Goal: Task Accomplishment & Management: Complete application form

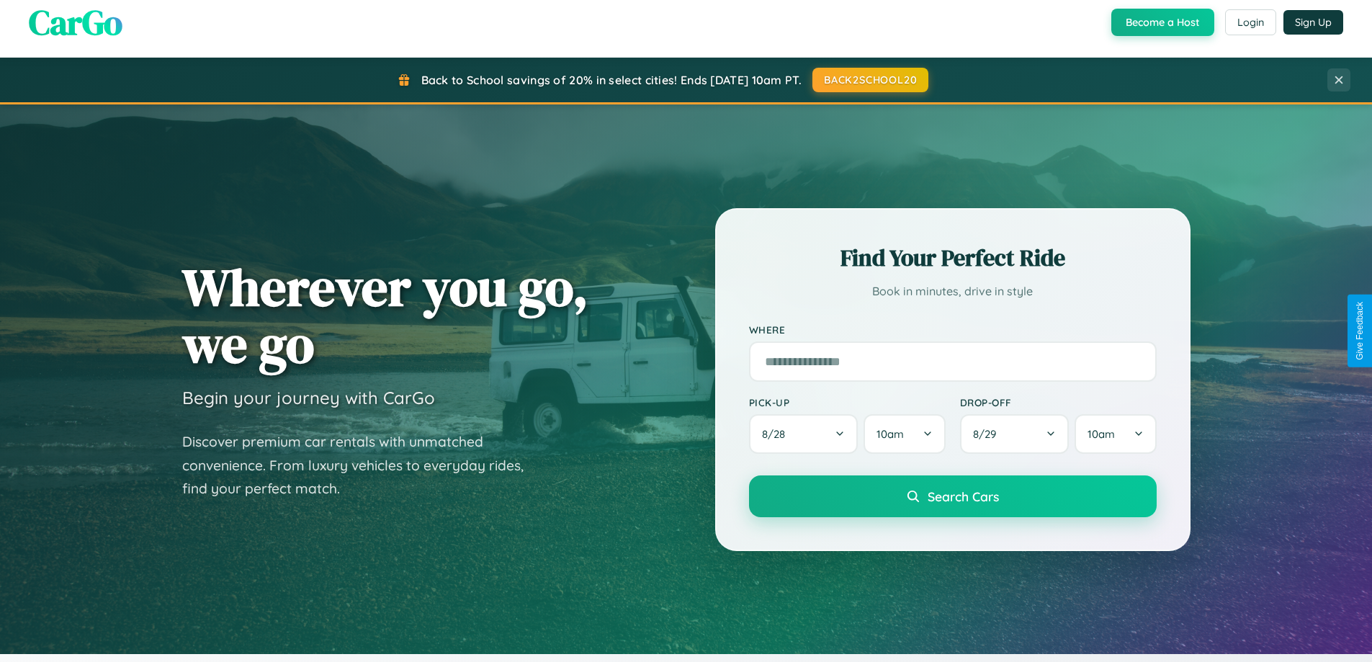
scroll to position [2772, 0]
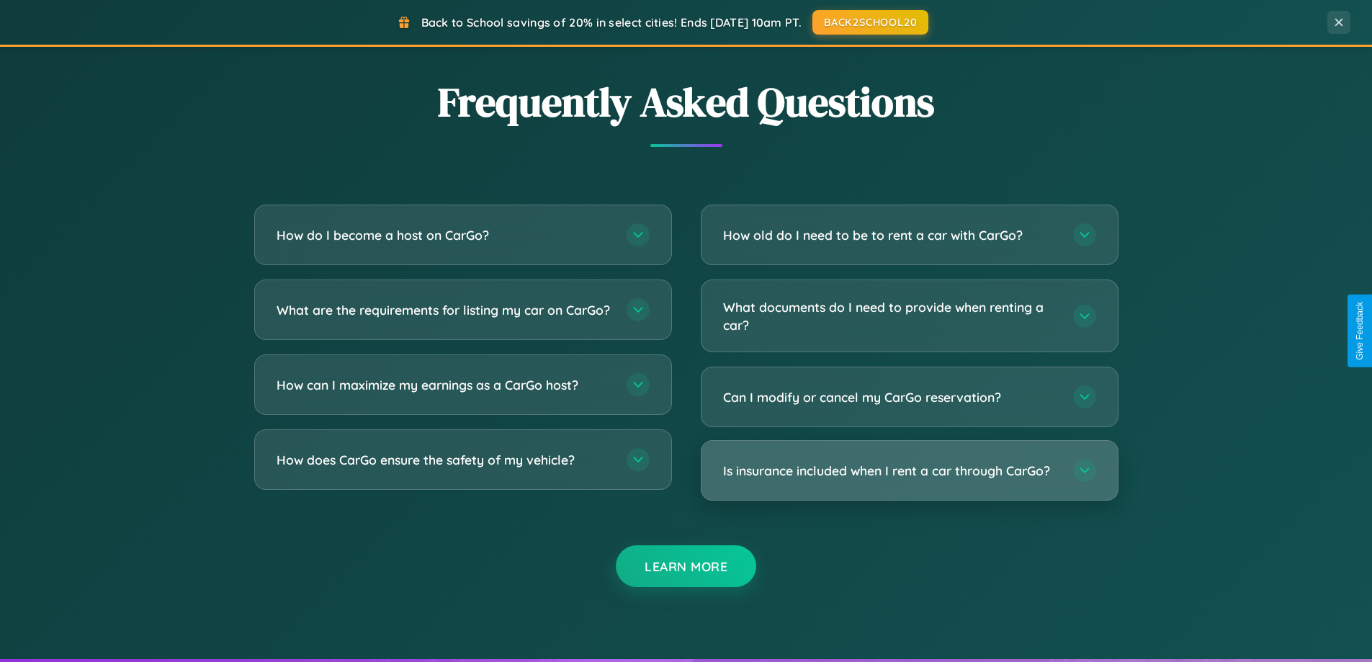
click at [909, 470] on h3 "Is insurance included when I rent a car through CarGo?" at bounding box center [891, 471] width 336 height 18
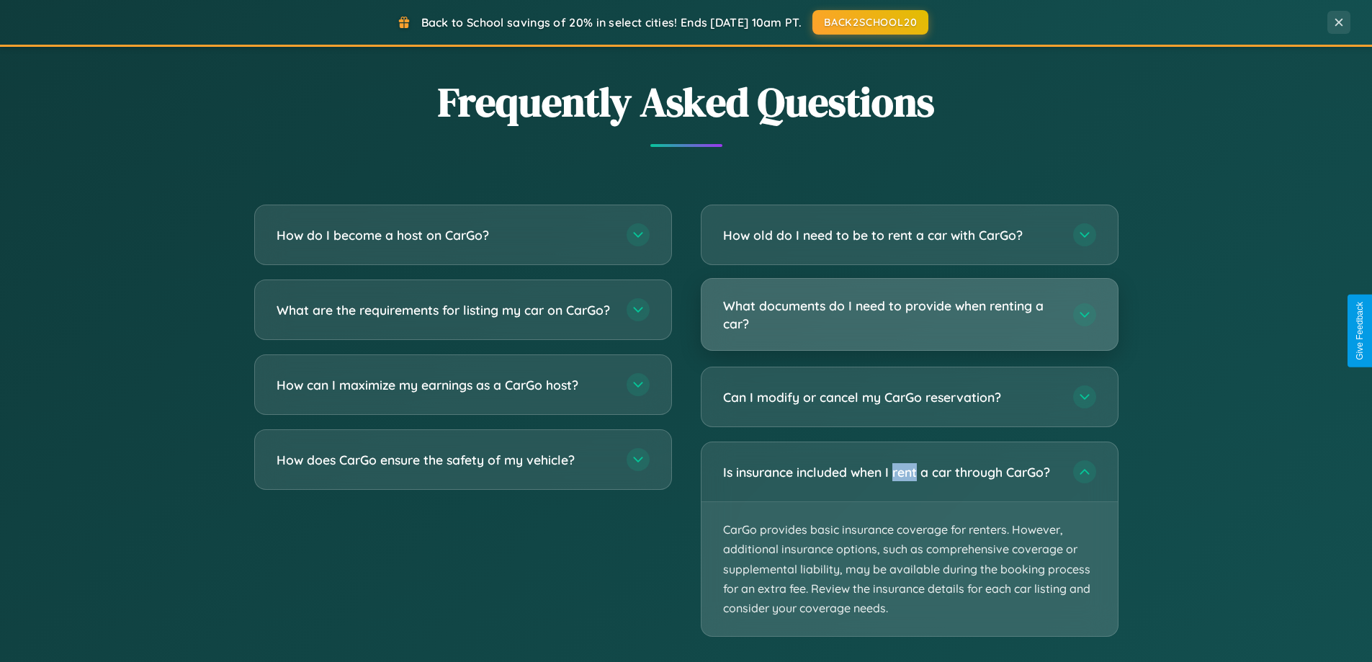
click at [909, 315] on h3 "What documents do I need to provide when renting a car?" at bounding box center [891, 314] width 336 height 35
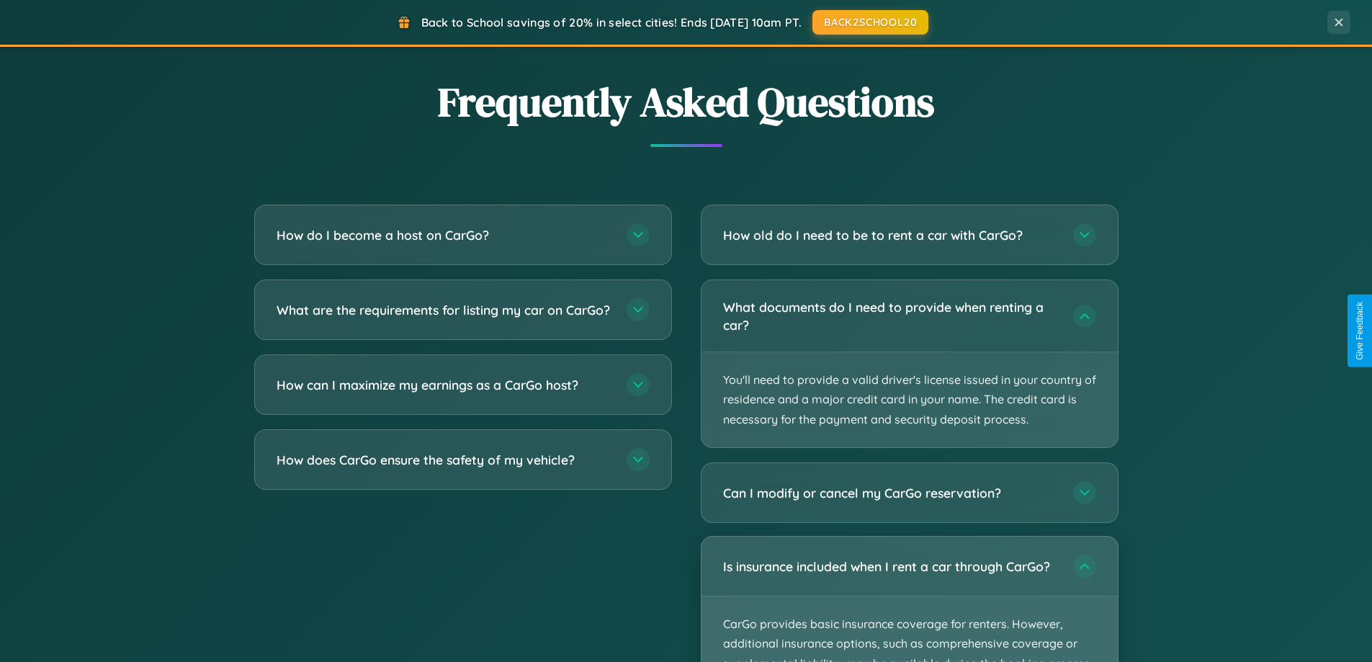
click at [909, 599] on p "CarGo provides basic insurance coverage for renters. However, additional insura…" at bounding box center [910, 664] width 416 height 134
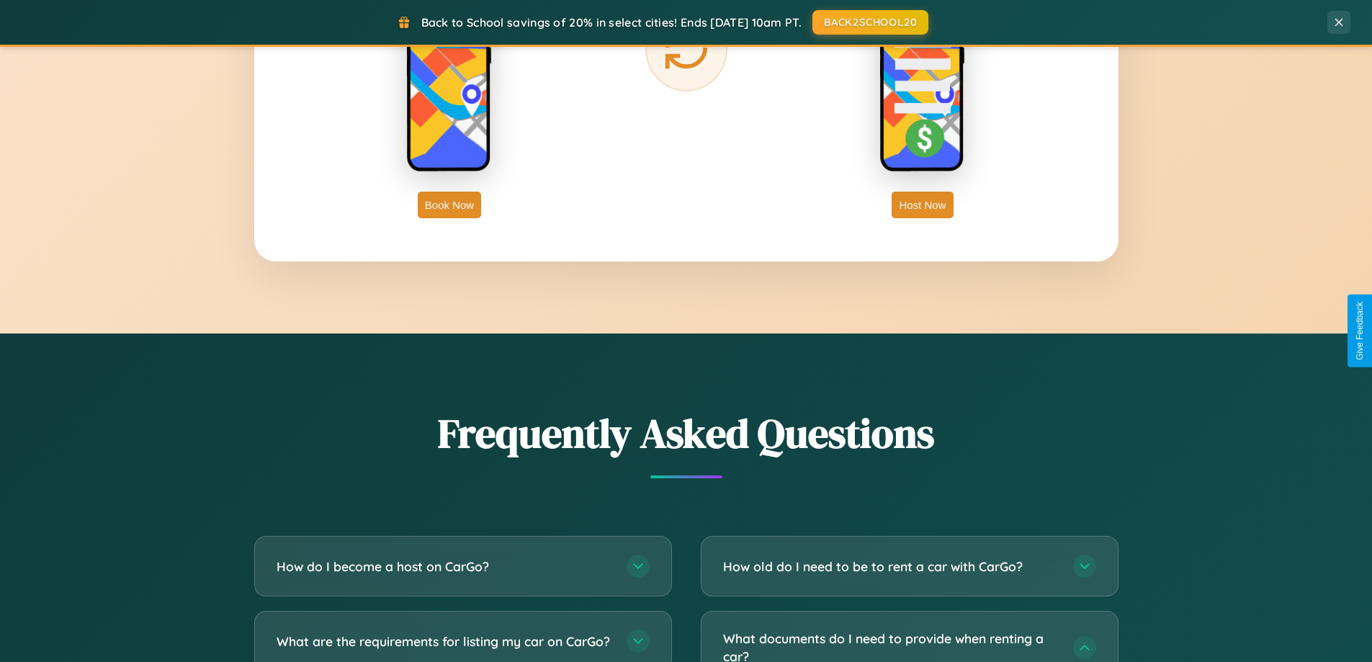
scroll to position [2315, 0]
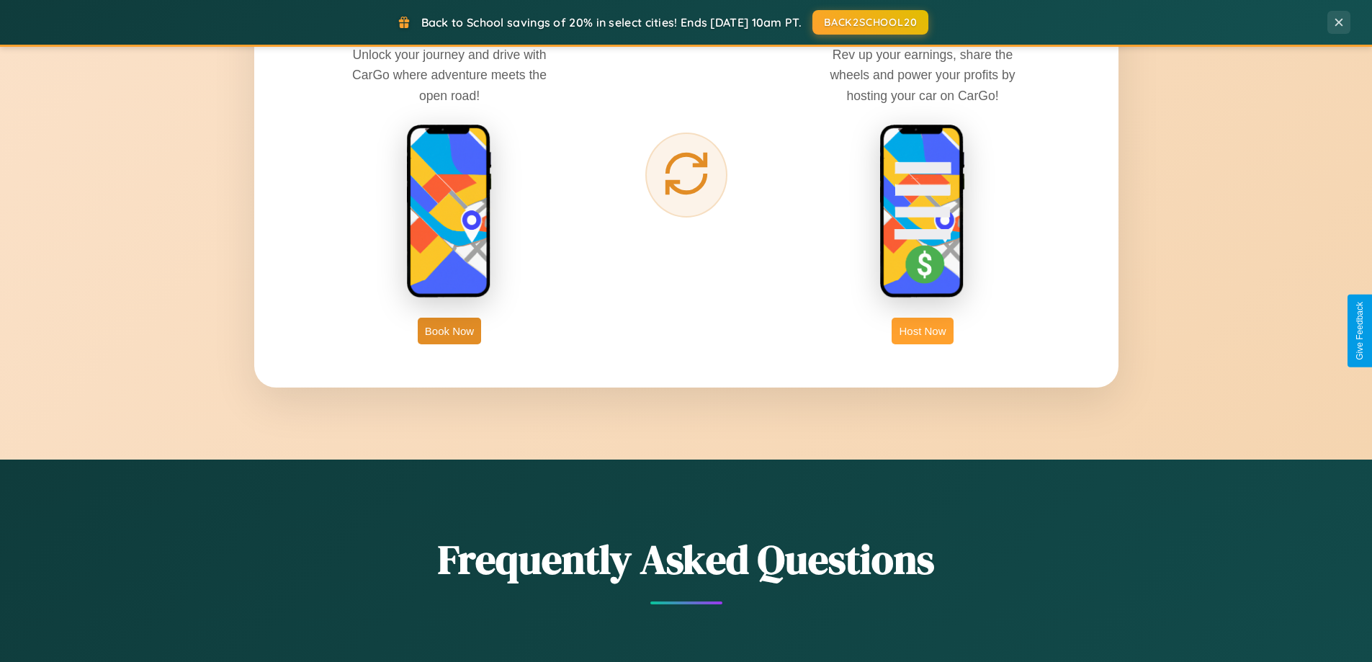
click at [923, 331] on button "Host Now" at bounding box center [922, 331] width 61 height 27
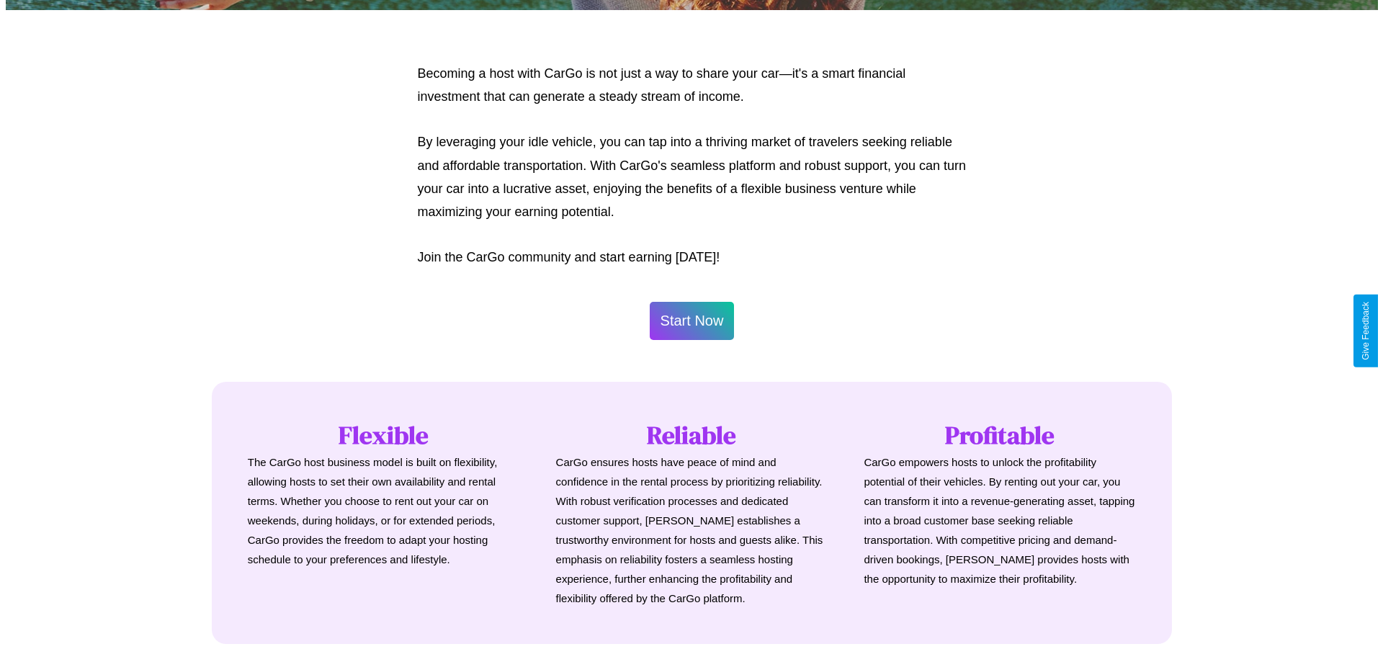
scroll to position [696, 0]
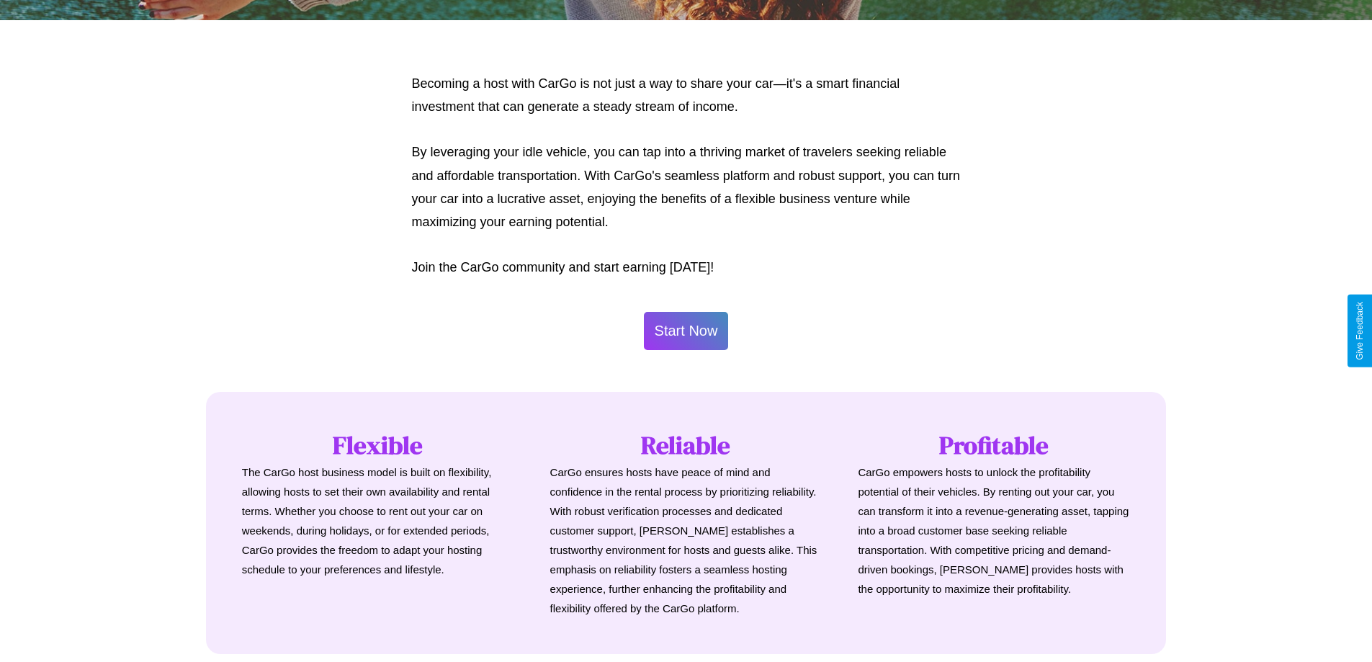
click at [686, 331] on button "Start Now" at bounding box center [686, 331] width 85 height 38
